Goal: Book appointment/travel/reservation

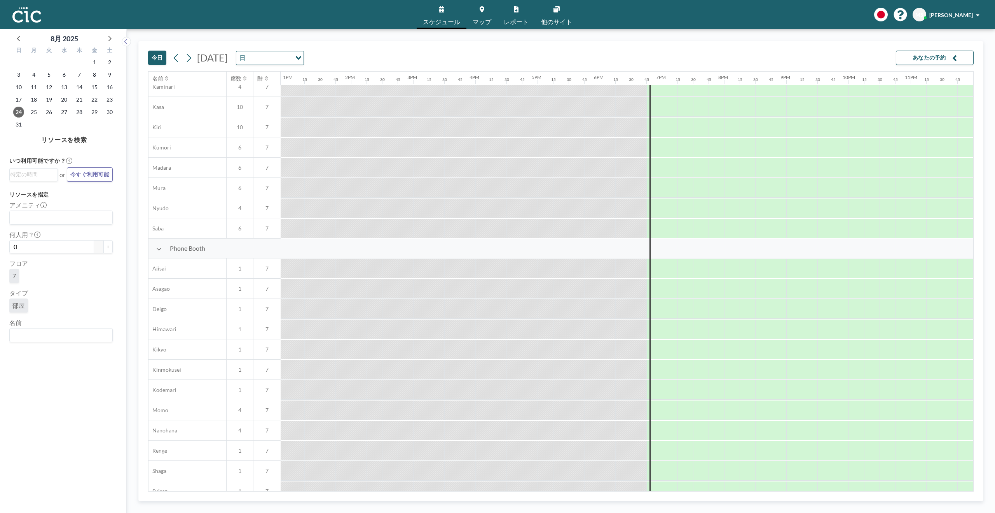
scroll to position [52, 805]
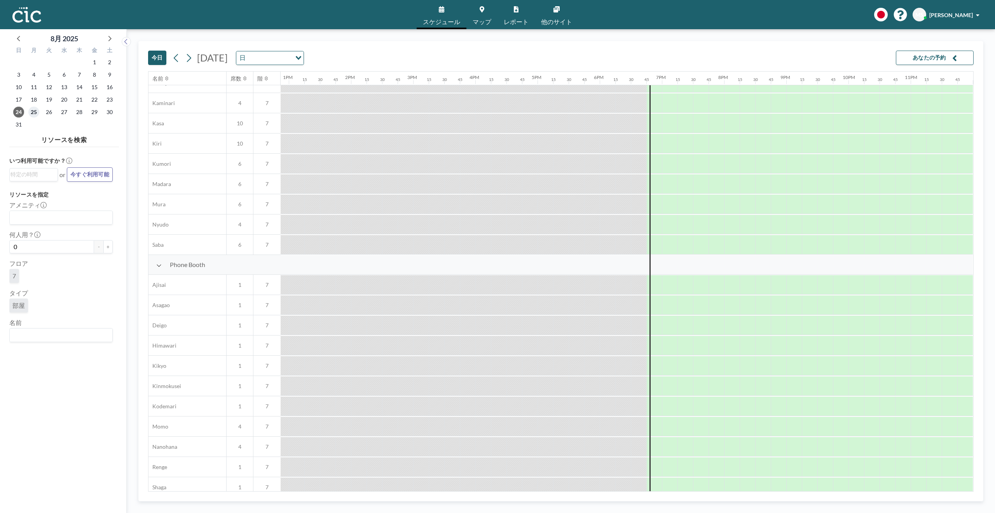
click at [33, 113] on span "25" at bounding box center [33, 112] width 11 height 11
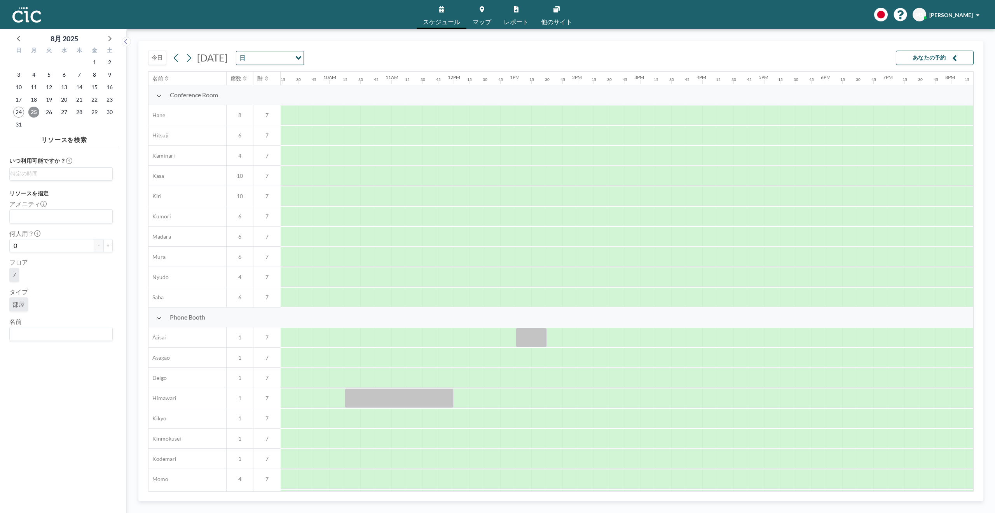
scroll to position [0, 586]
click at [488, 19] on span "マップ" at bounding box center [482, 22] width 19 height 6
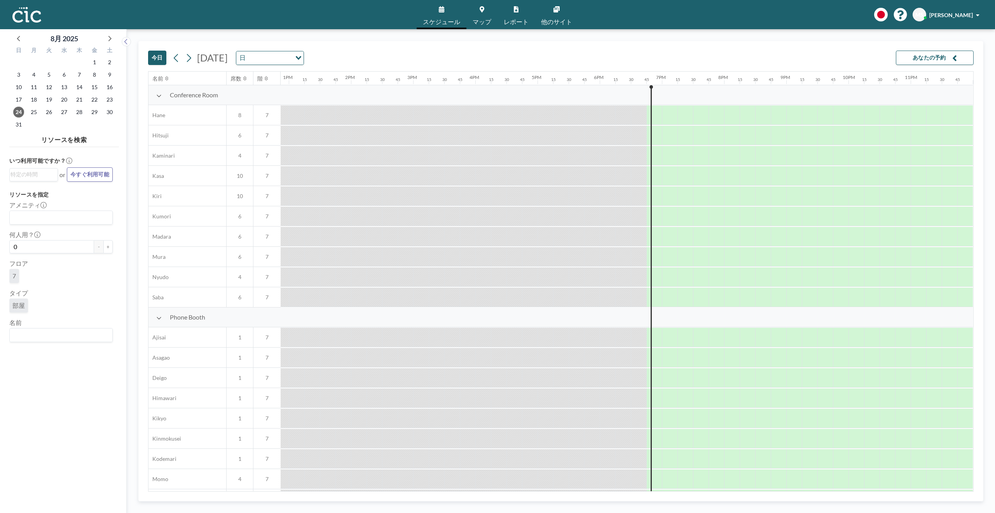
scroll to position [0, 805]
click at [185, 58] on icon at bounding box center [188, 58] width 7 height 12
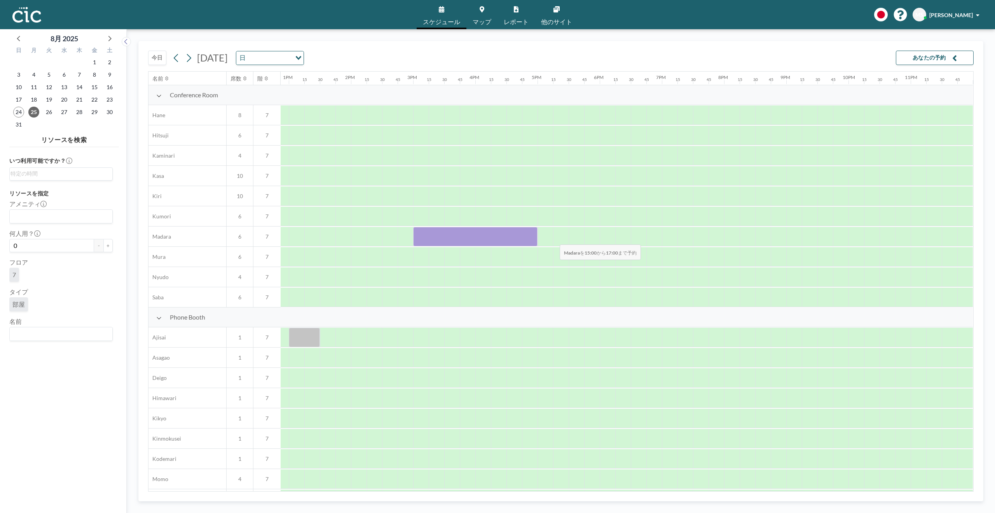
drag, startPoint x: 411, startPoint y: 236, endPoint x: 554, endPoint y: 239, distance: 142.4
click at [554, 239] on div at bounding box center [226, 236] width 1493 height 20
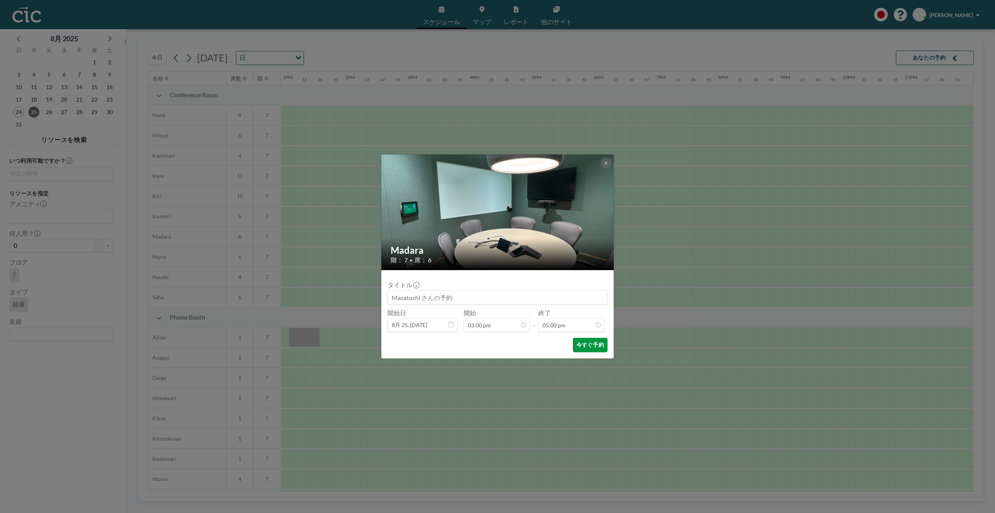
scroll to position [941, 0]
click at [589, 342] on button "今すぐ予約" at bounding box center [590, 345] width 35 height 14
